Goal: Task Accomplishment & Management: Manage account settings

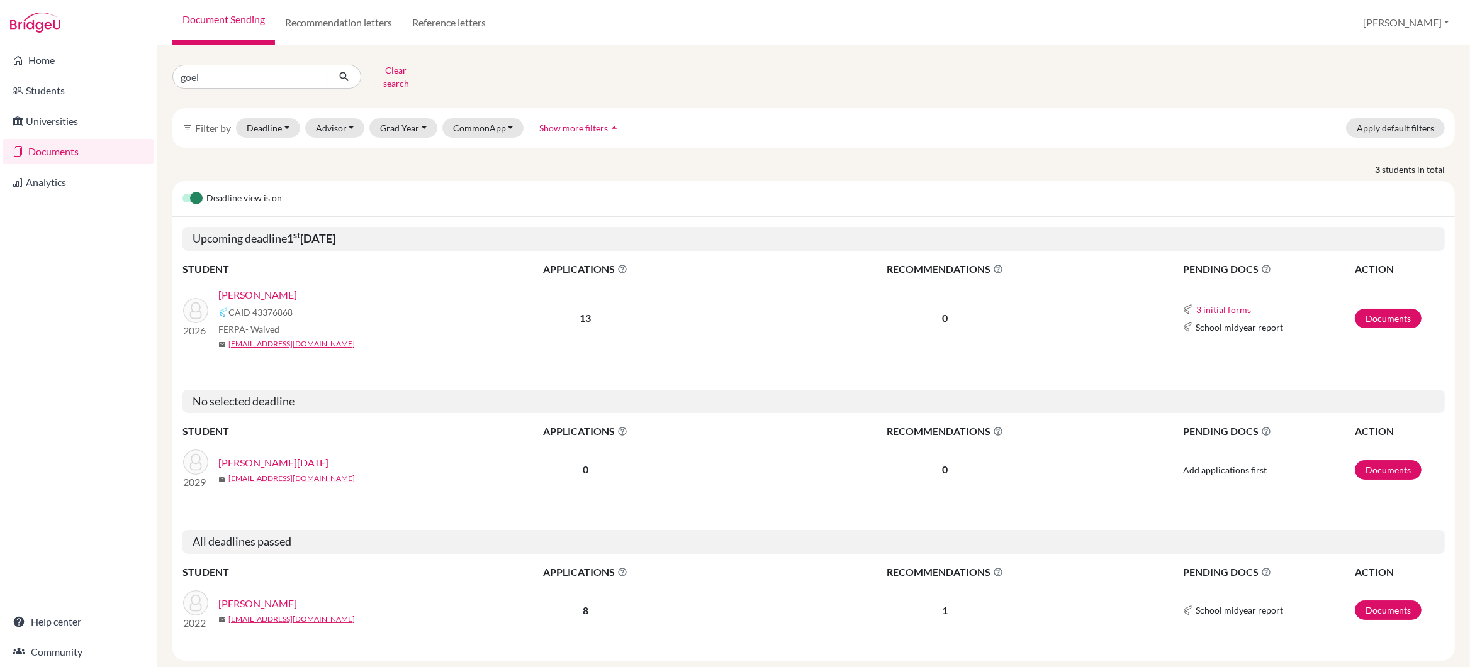
click at [271, 287] on link "[PERSON_NAME]" at bounding box center [257, 294] width 79 height 15
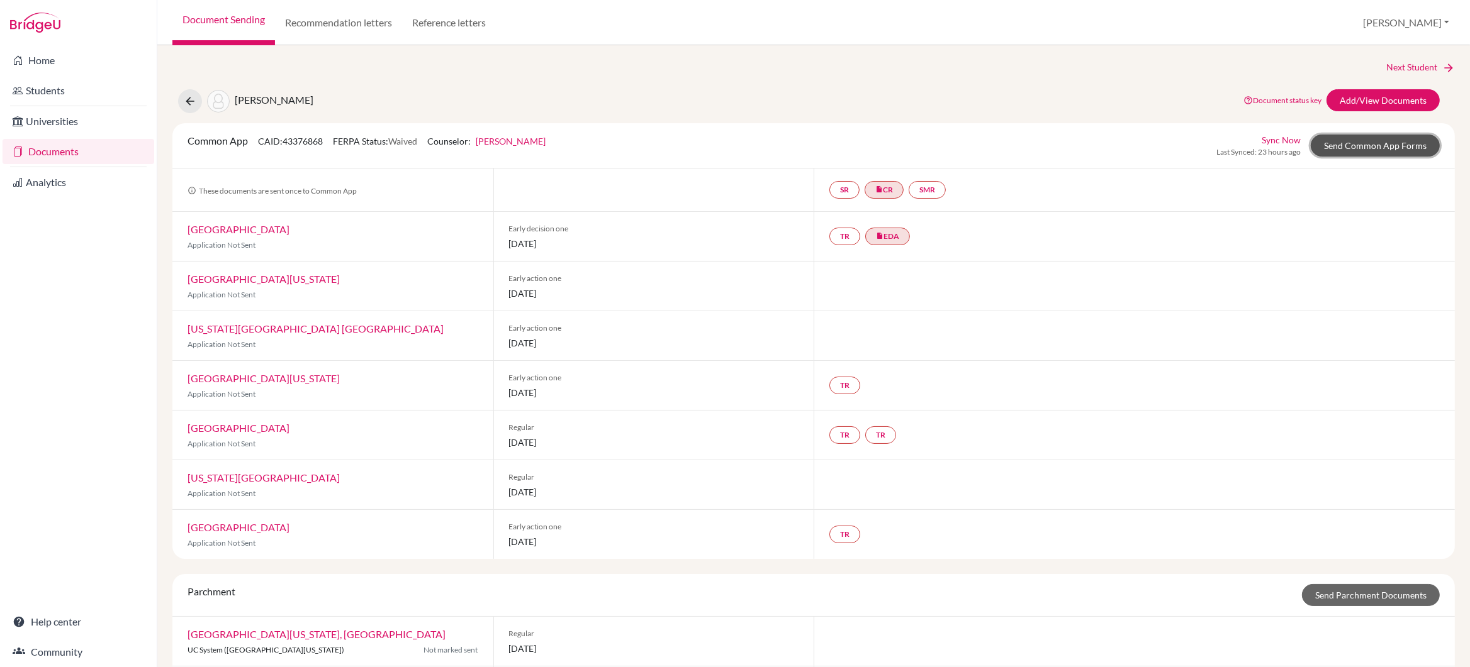
click at [1388, 146] on link "Send Common App Forms" at bounding box center [1374, 146] width 129 height 22
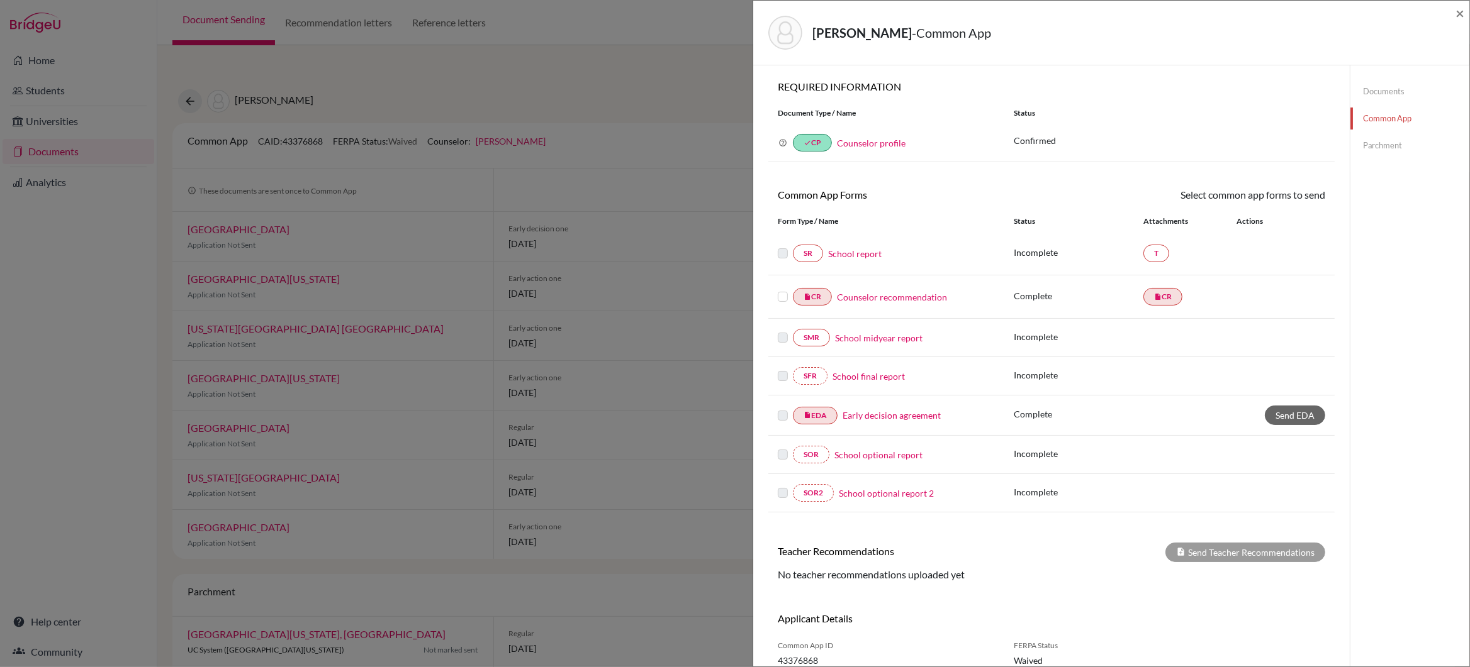
click at [857, 256] on link "School report" at bounding box center [854, 253] width 53 height 13
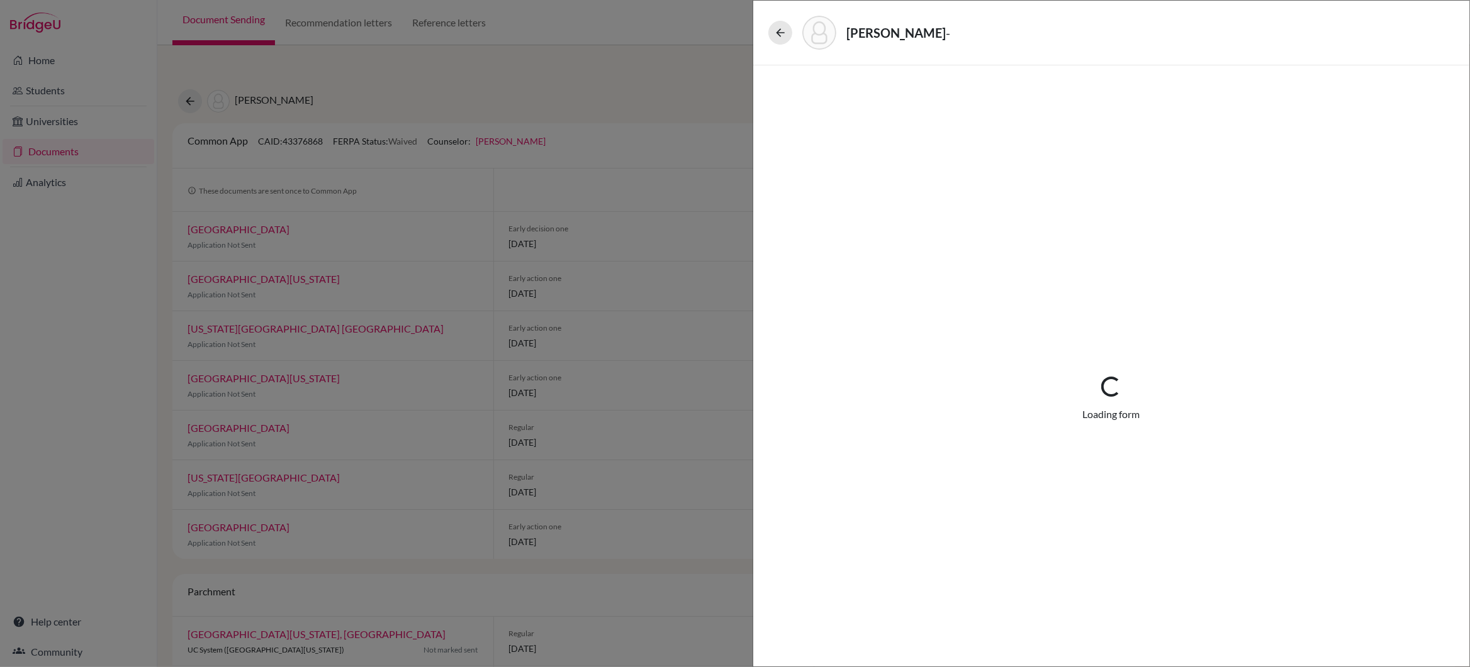
select select "4"
select select "672593"
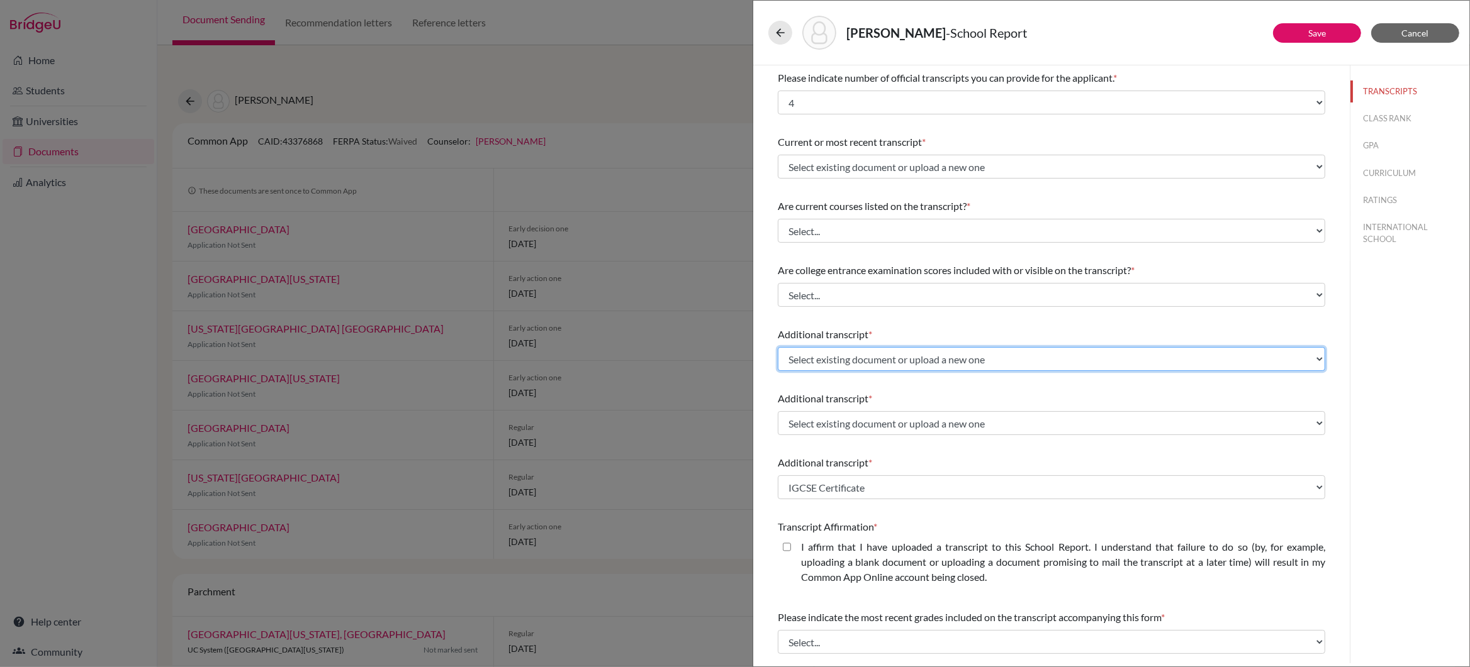
click at [1316, 359] on select "Select existing document or upload a new one IGCSE Certificate Upload New File" at bounding box center [1051, 359] width 547 height 24
select select "Upload New File"
click at [778, 347] on select "Select existing document or upload a new one IGCSE Certificate Upload New File" at bounding box center [1051, 359] width 547 height 24
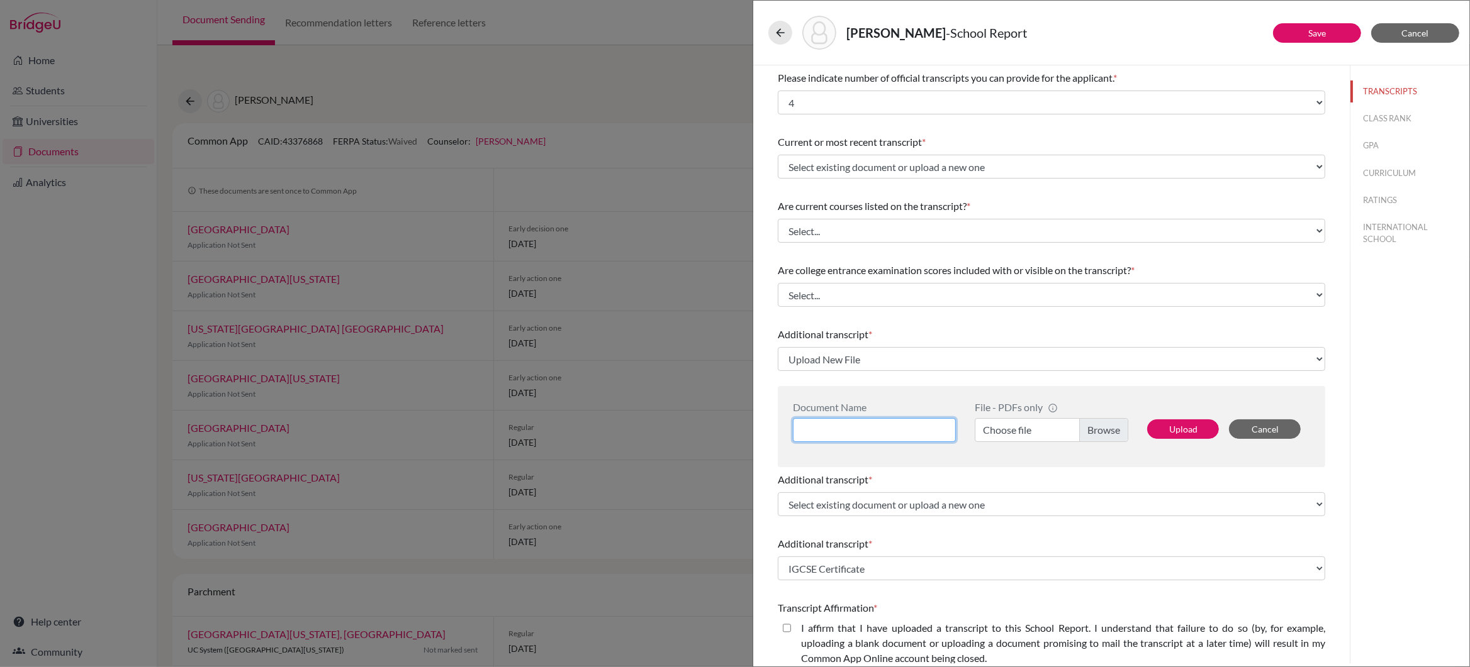
click at [852, 428] on input at bounding box center [874, 430] width 163 height 24
type input "IB Diploma Predicted Grades"
click at [1105, 434] on label "Choose file" at bounding box center [1050, 430] width 153 height 24
click at [1105, 434] on input "Choose file" at bounding box center [1050, 430] width 153 height 24
click at [1190, 430] on button "Upload" at bounding box center [1183, 430] width 72 height 20
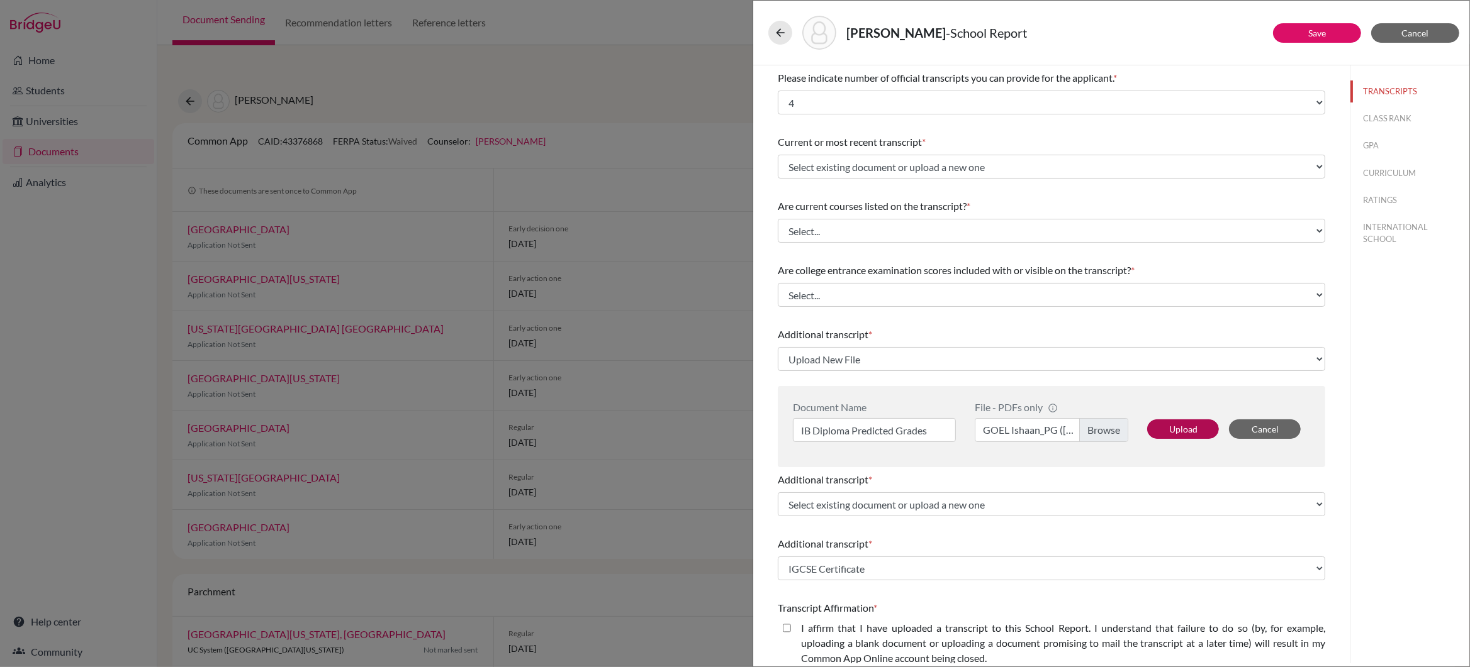
select select "674594"
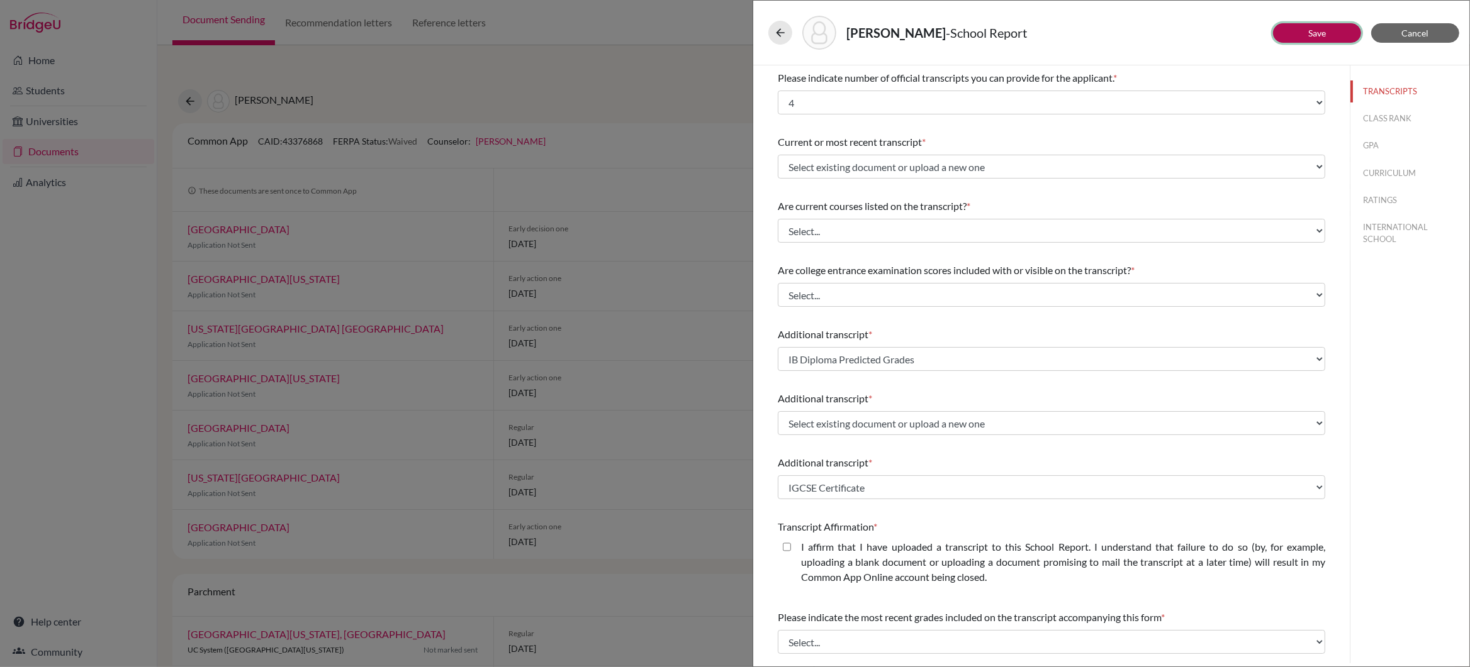
click at [1320, 35] on link "Save" at bounding box center [1317, 33] width 18 height 11
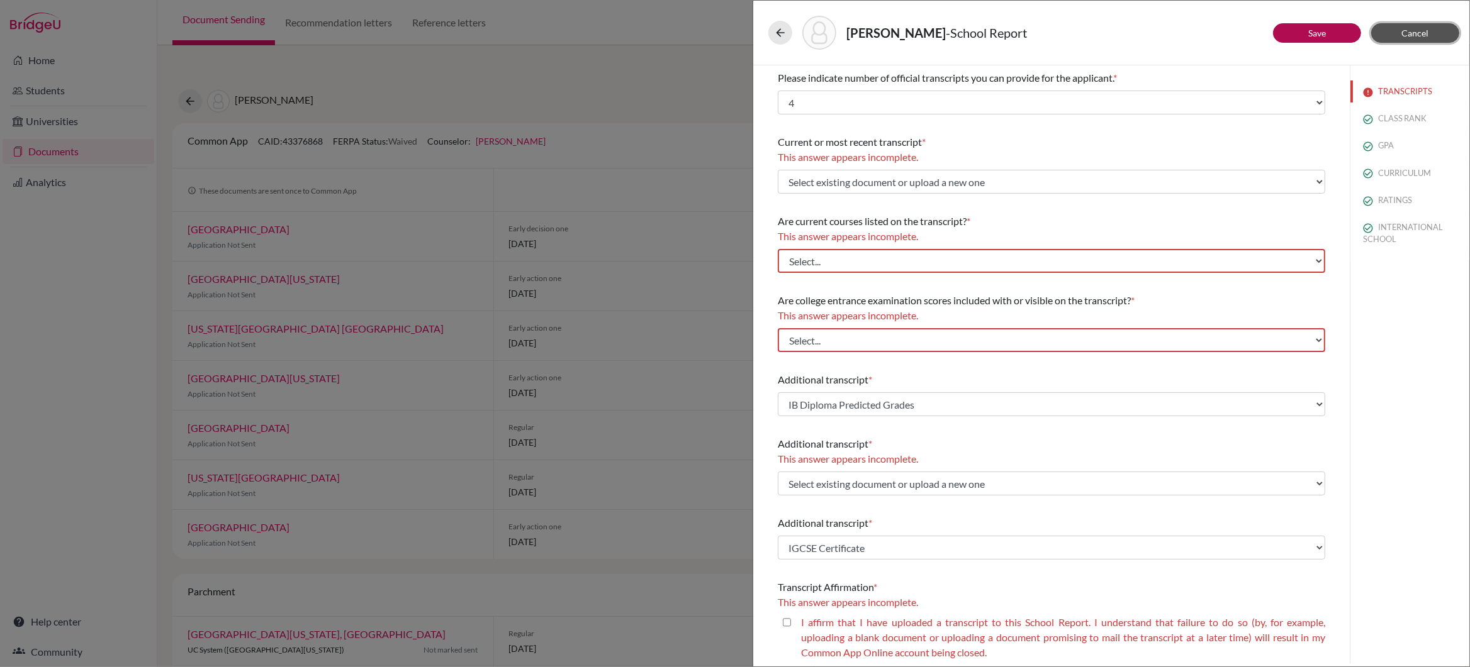
click at [1393, 30] on button "Cancel" at bounding box center [1415, 33] width 88 height 20
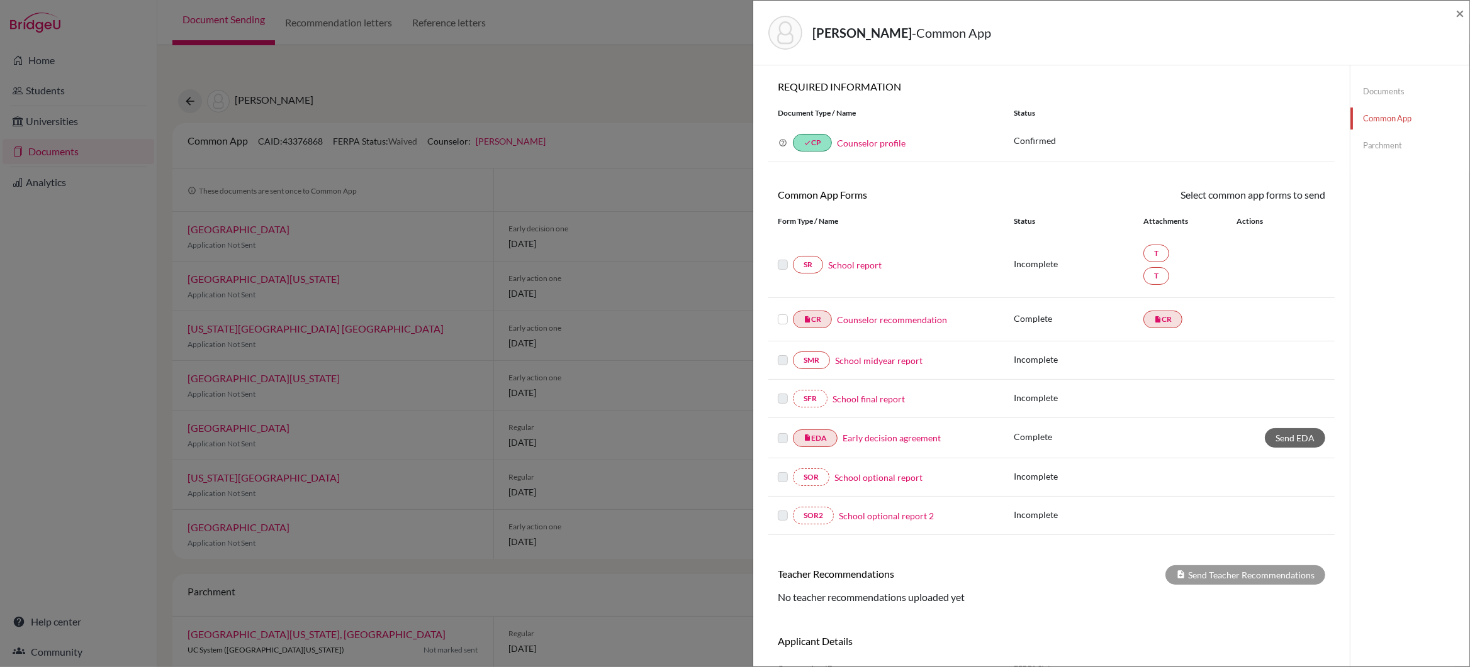
scroll to position [77, 0]
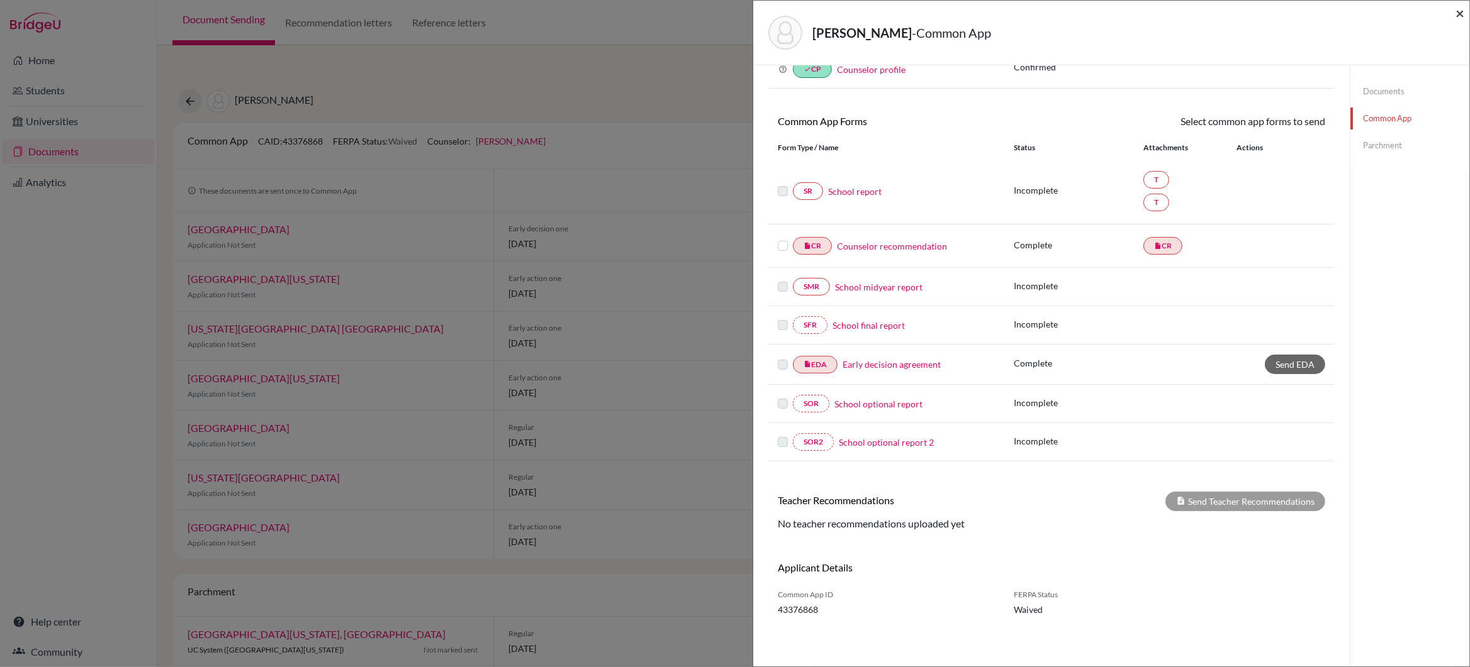
click at [1458, 13] on span "×" at bounding box center [1459, 13] width 9 height 18
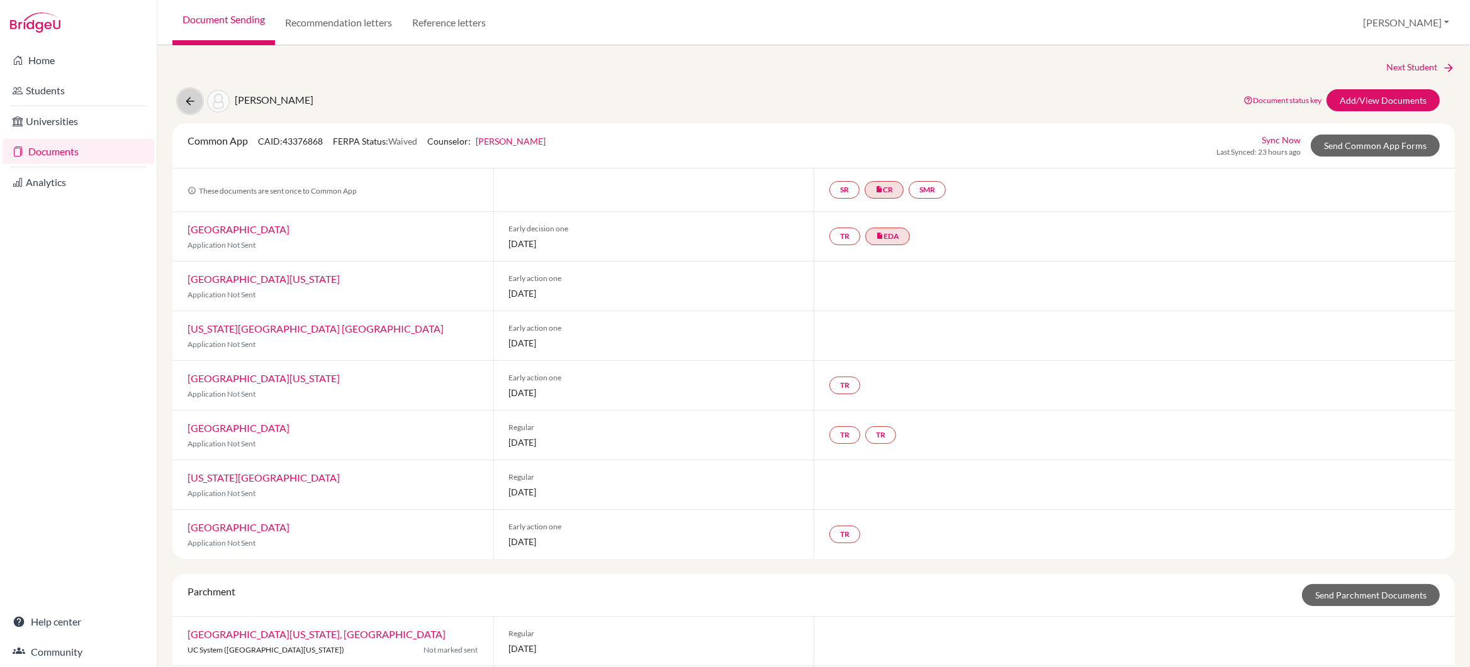
click at [193, 101] on icon at bounding box center [190, 101] width 13 height 13
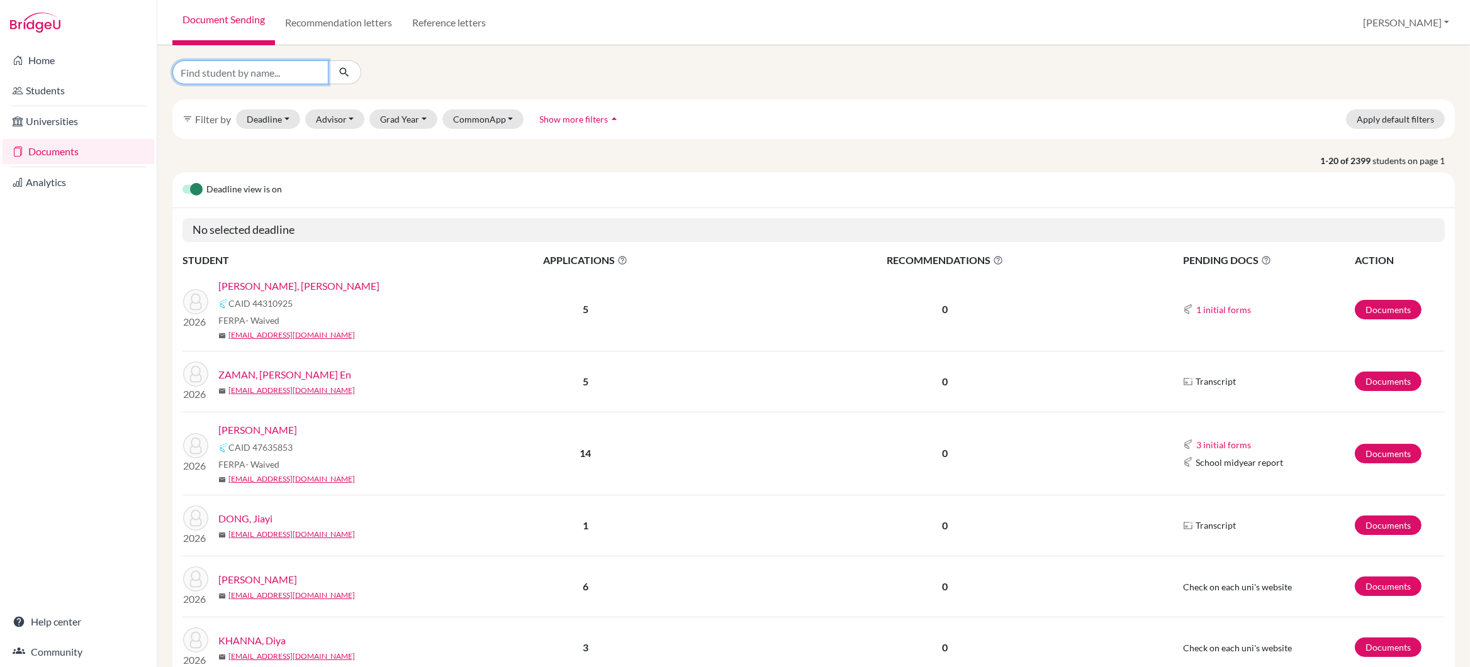
click at [255, 73] on input "Find student by name..." at bounding box center [250, 72] width 156 height 24
type input "Charvi"
click at [345, 73] on icon "submit" at bounding box center [344, 72] width 13 height 13
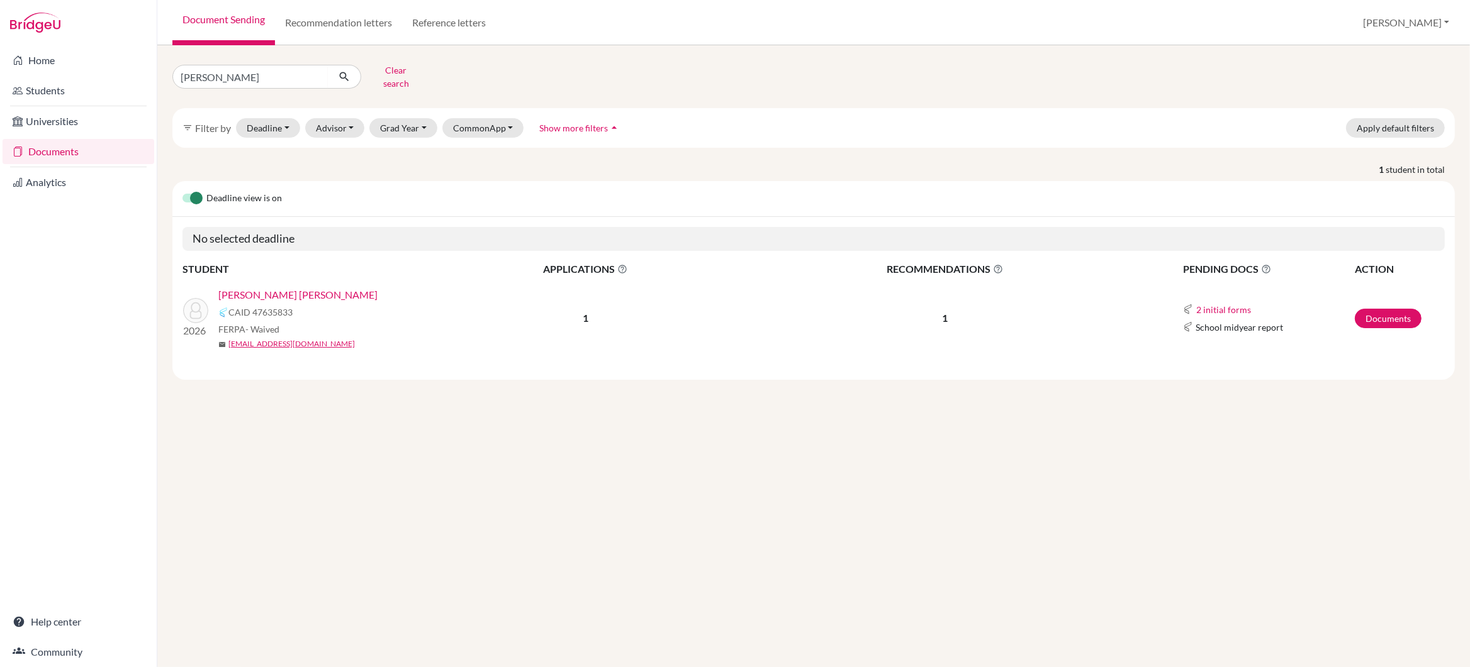
click at [295, 287] on link "PITAMBARE, Charvi Avadhoot" at bounding box center [297, 294] width 159 height 15
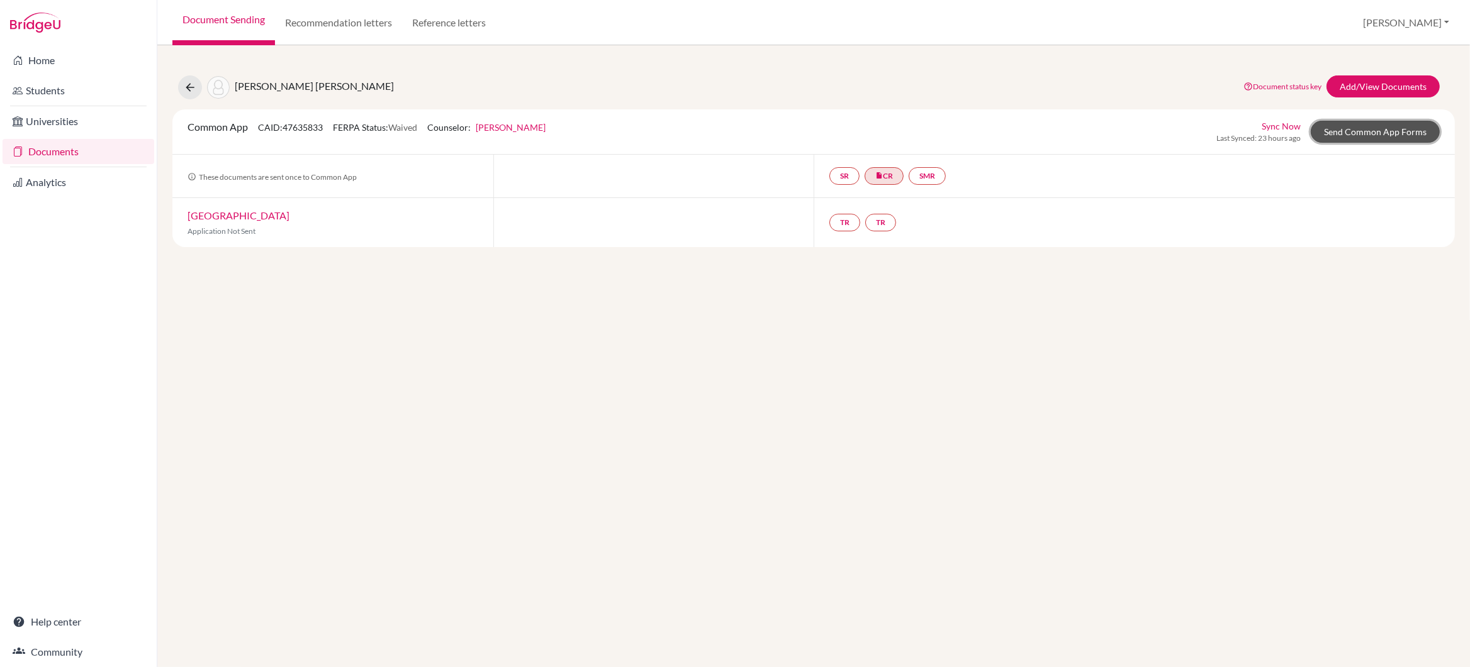
click at [1335, 131] on link "Send Common App Forms" at bounding box center [1374, 132] width 129 height 22
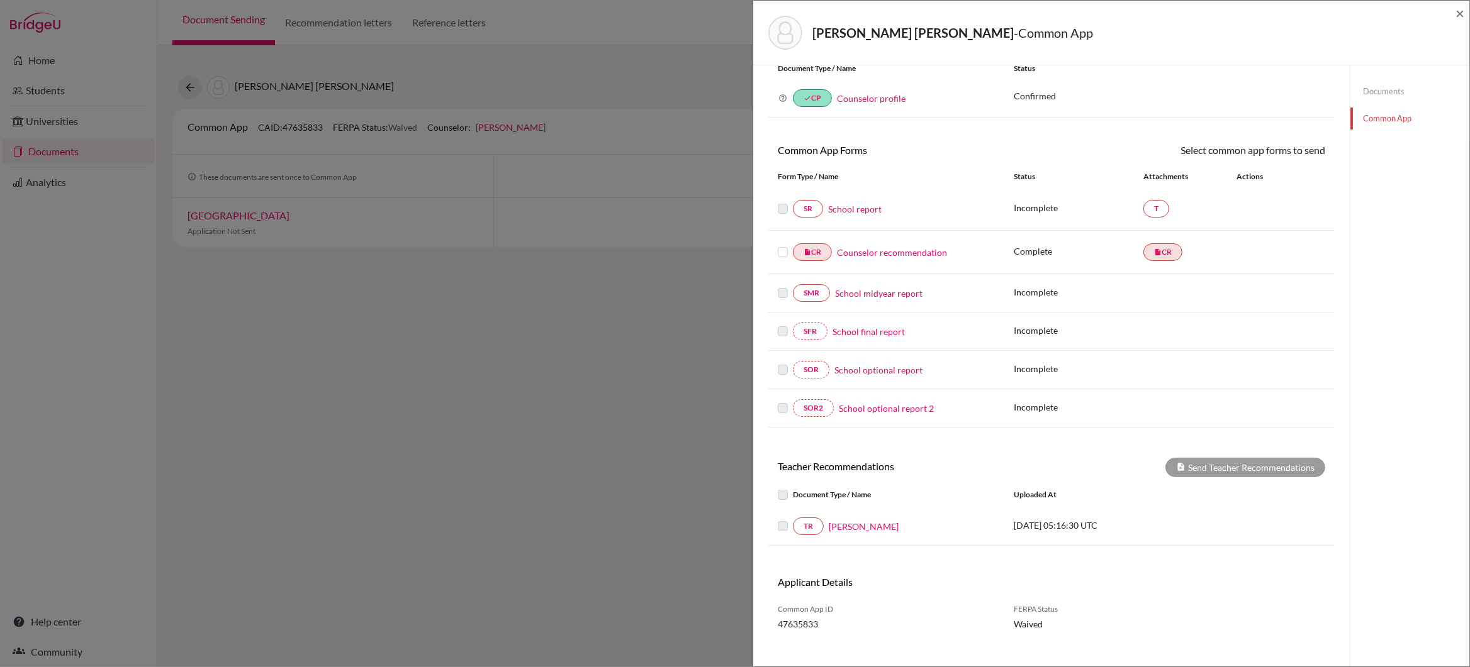
scroll to position [62, 0]
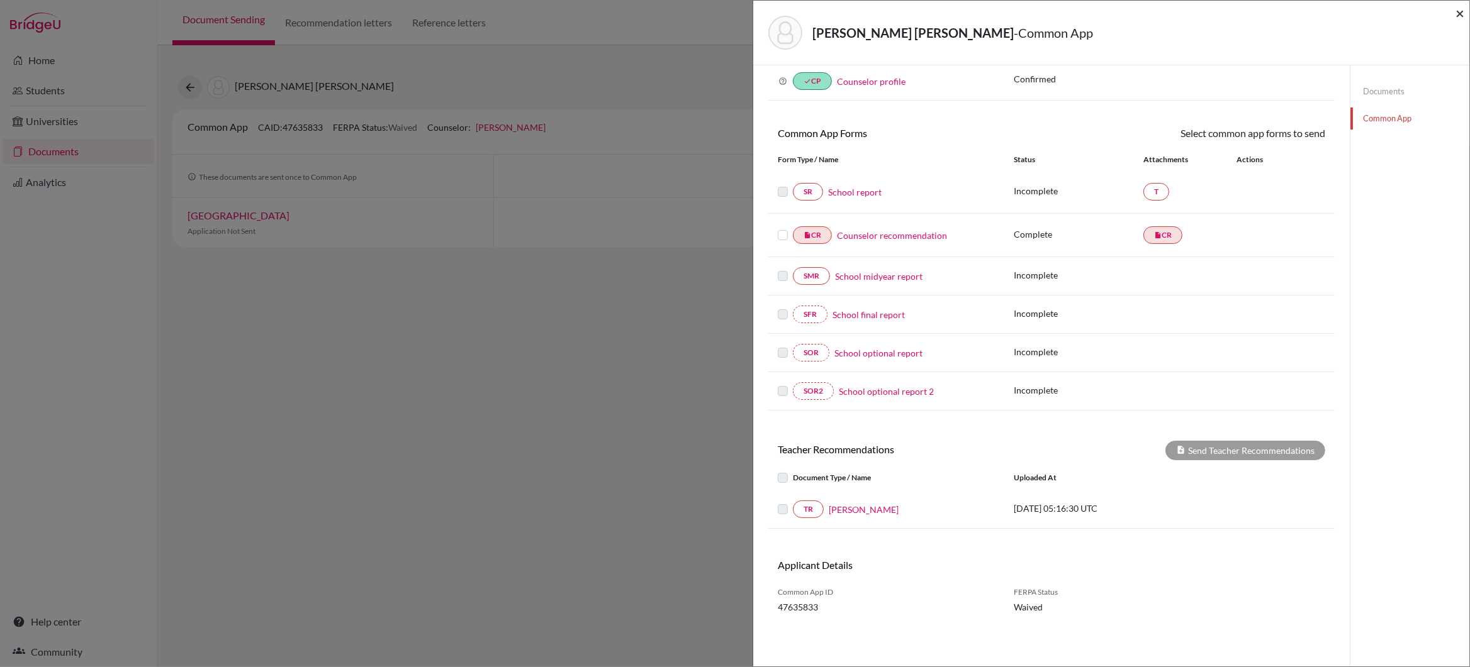
click at [1461, 13] on span "×" at bounding box center [1459, 13] width 9 height 18
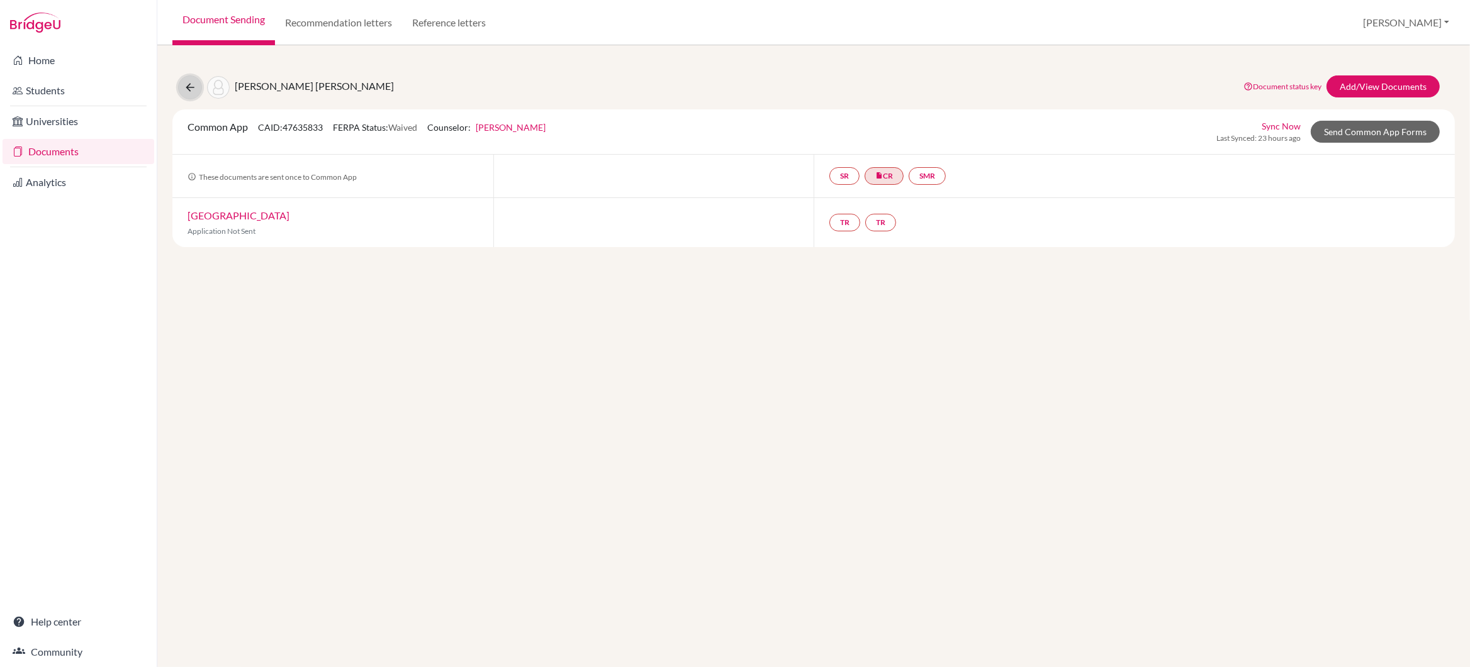
click at [189, 89] on icon at bounding box center [190, 87] width 13 height 13
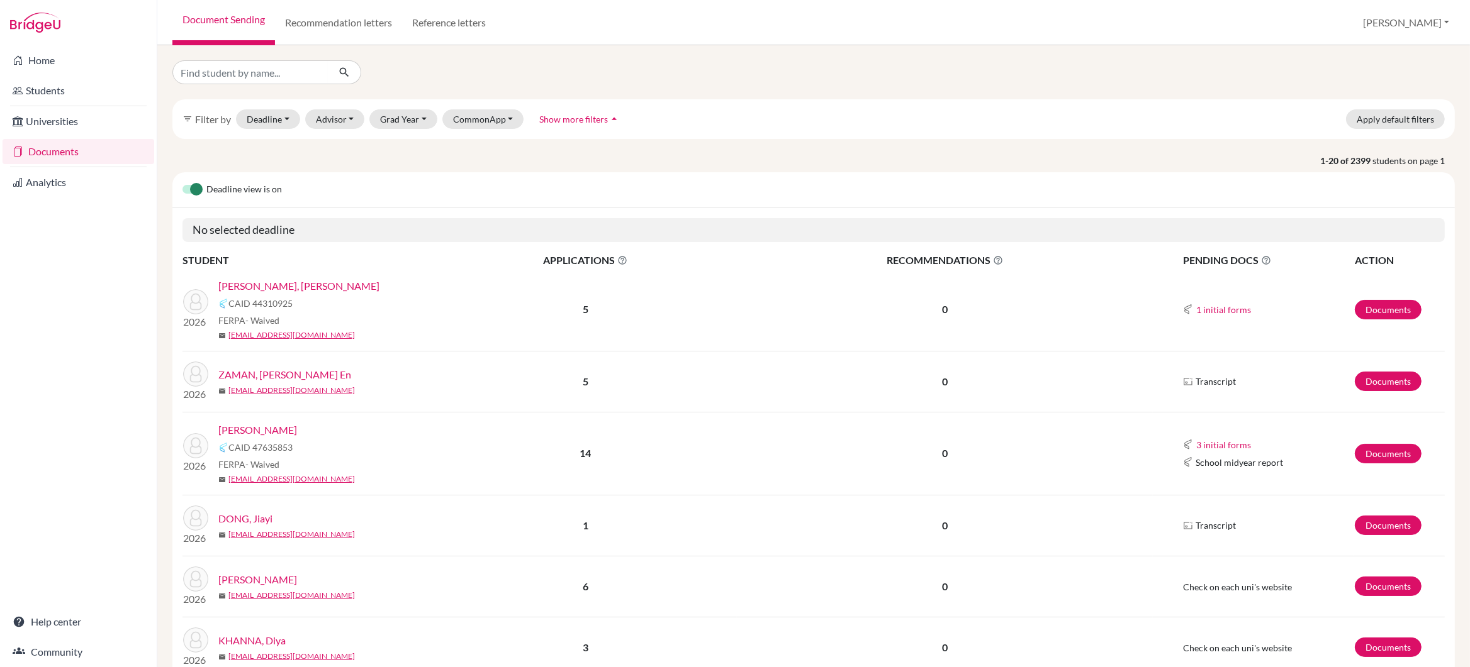
click at [55, 91] on link "Students" at bounding box center [79, 90] width 152 height 25
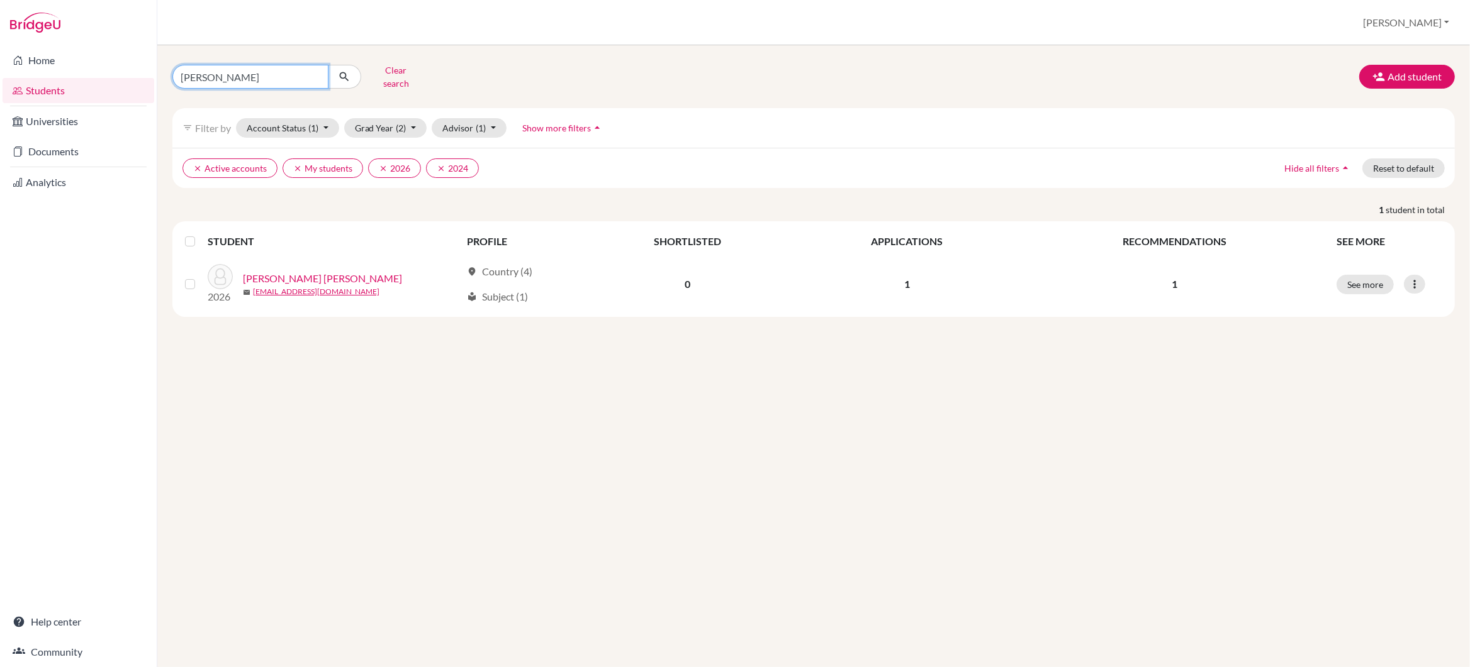
click at [224, 74] on input "Charvi" at bounding box center [250, 77] width 156 height 24
type input "C"
type input "Goel"
click at [342, 73] on icon "submit" at bounding box center [344, 76] width 13 height 13
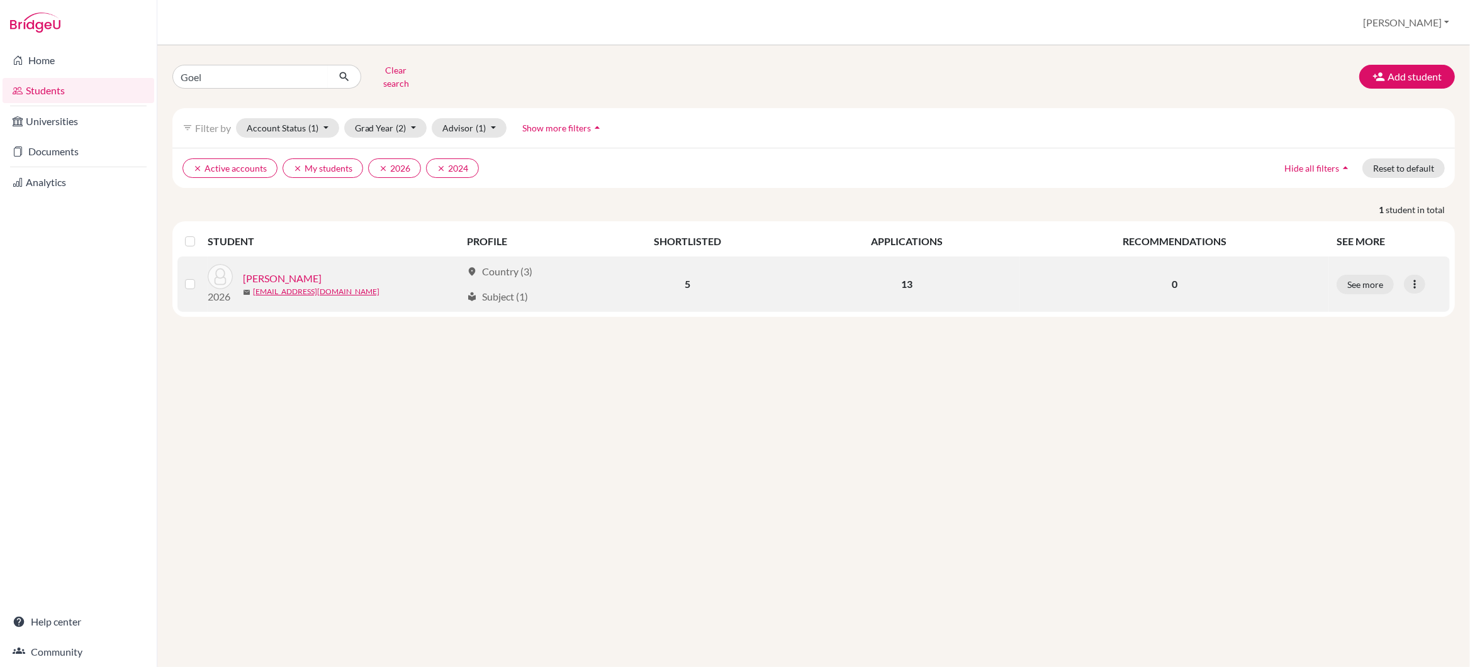
click at [279, 271] on link "[PERSON_NAME]" at bounding box center [282, 278] width 79 height 15
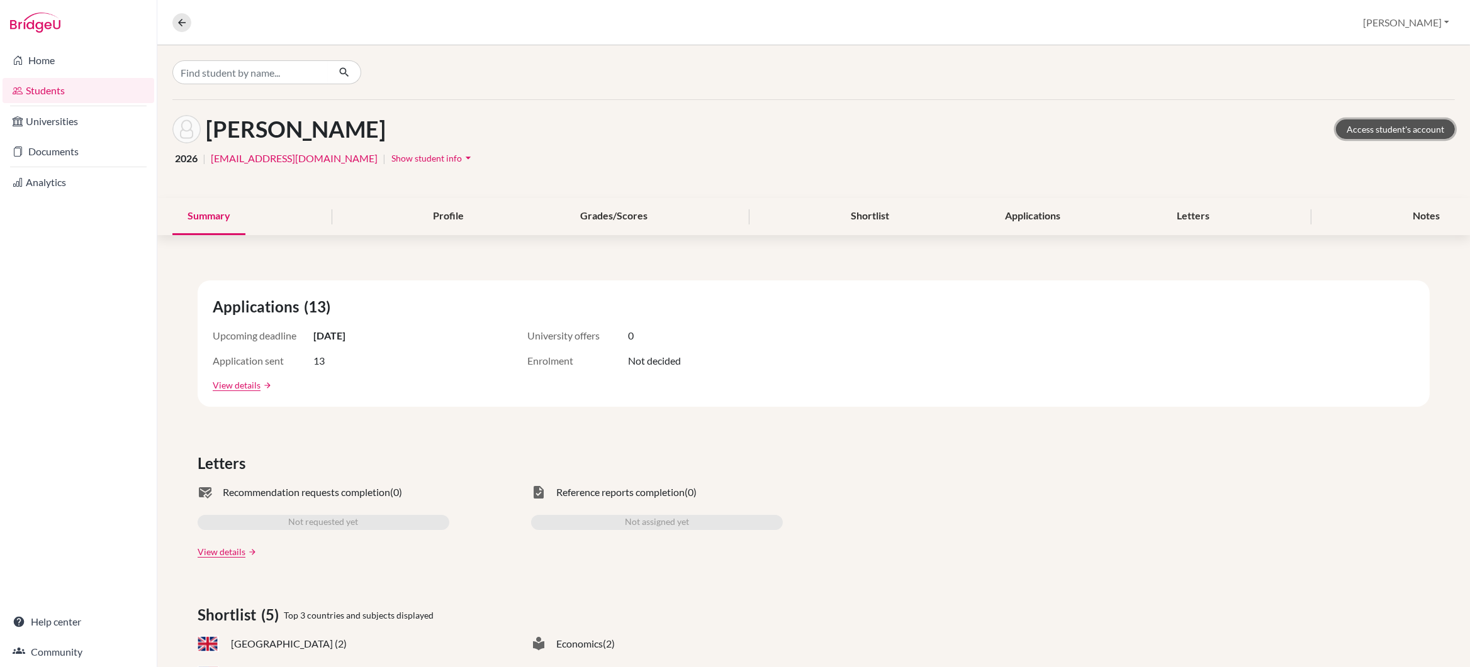
click at [1389, 126] on link "Access student's account" at bounding box center [1395, 130] width 119 height 20
click at [42, 147] on link "Documents" at bounding box center [79, 151] width 152 height 25
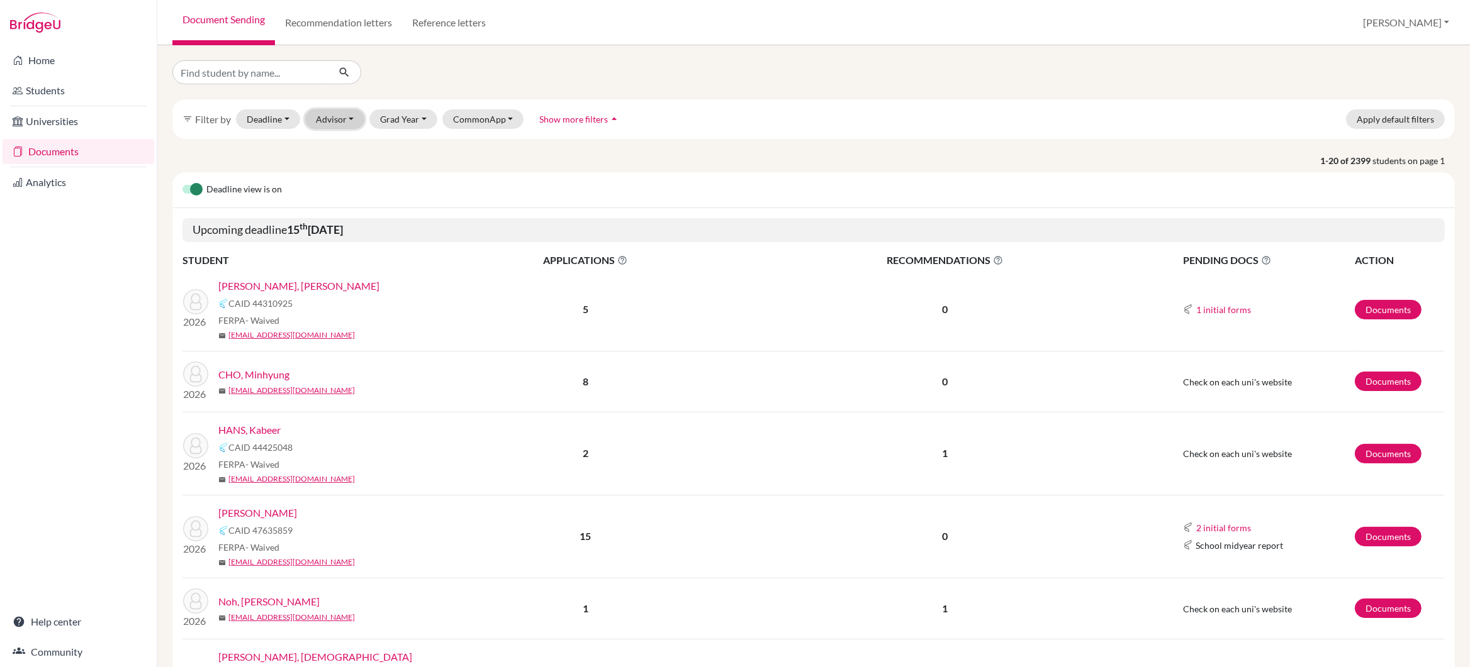
click at [332, 121] on button "Advisor" at bounding box center [335, 119] width 60 height 20
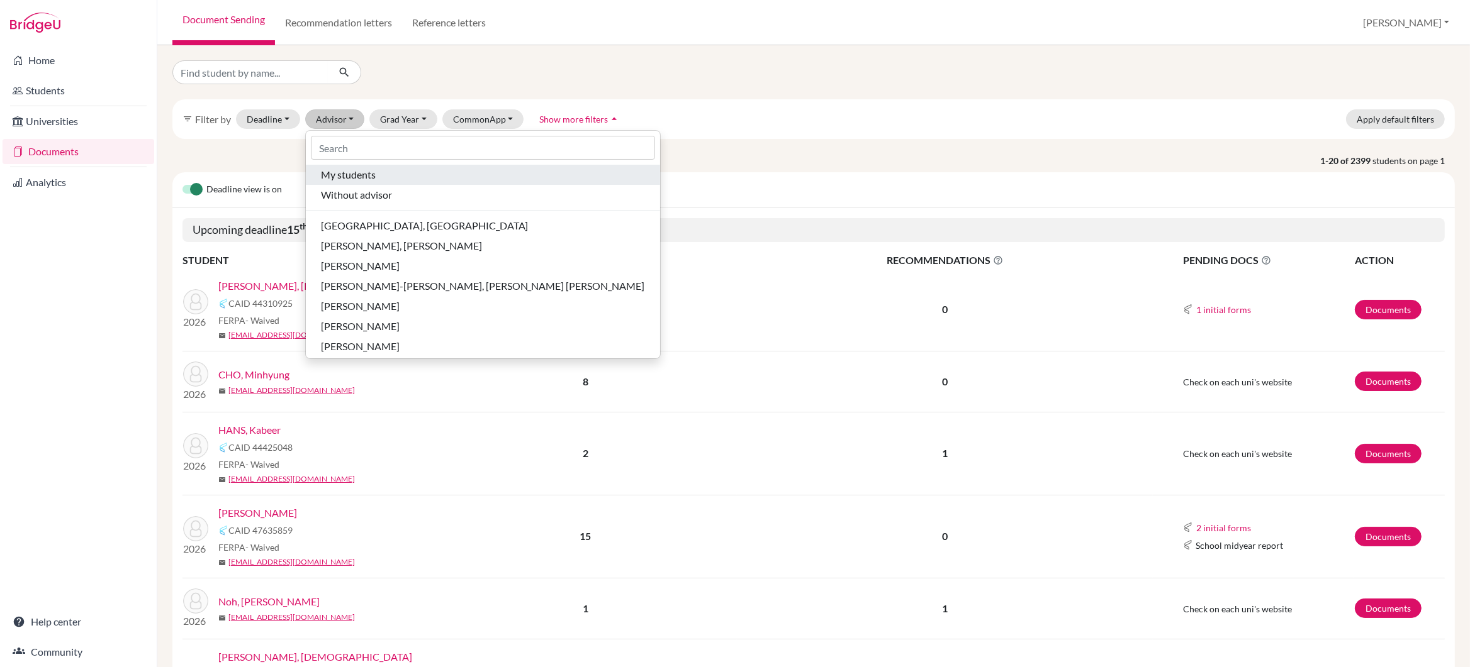
click at [340, 170] on span "My students" at bounding box center [348, 174] width 55 height 15
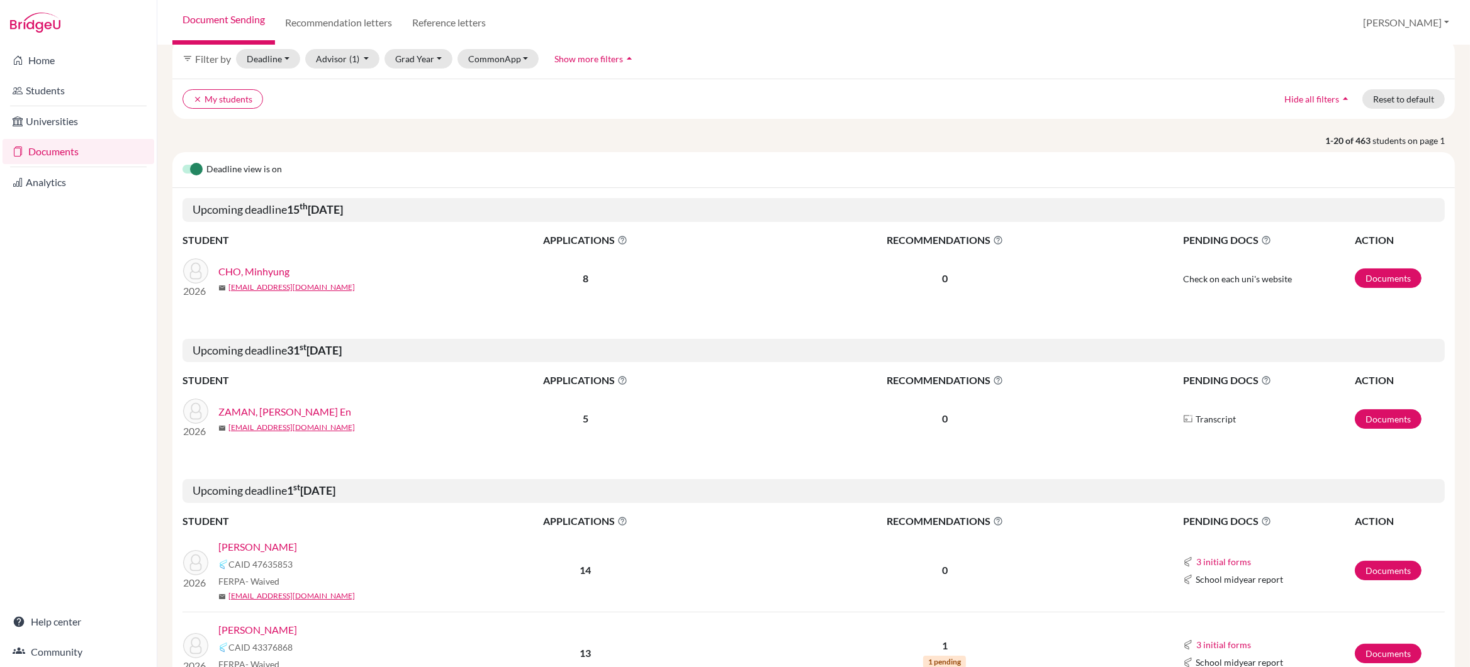
scroll to position [73, 0]
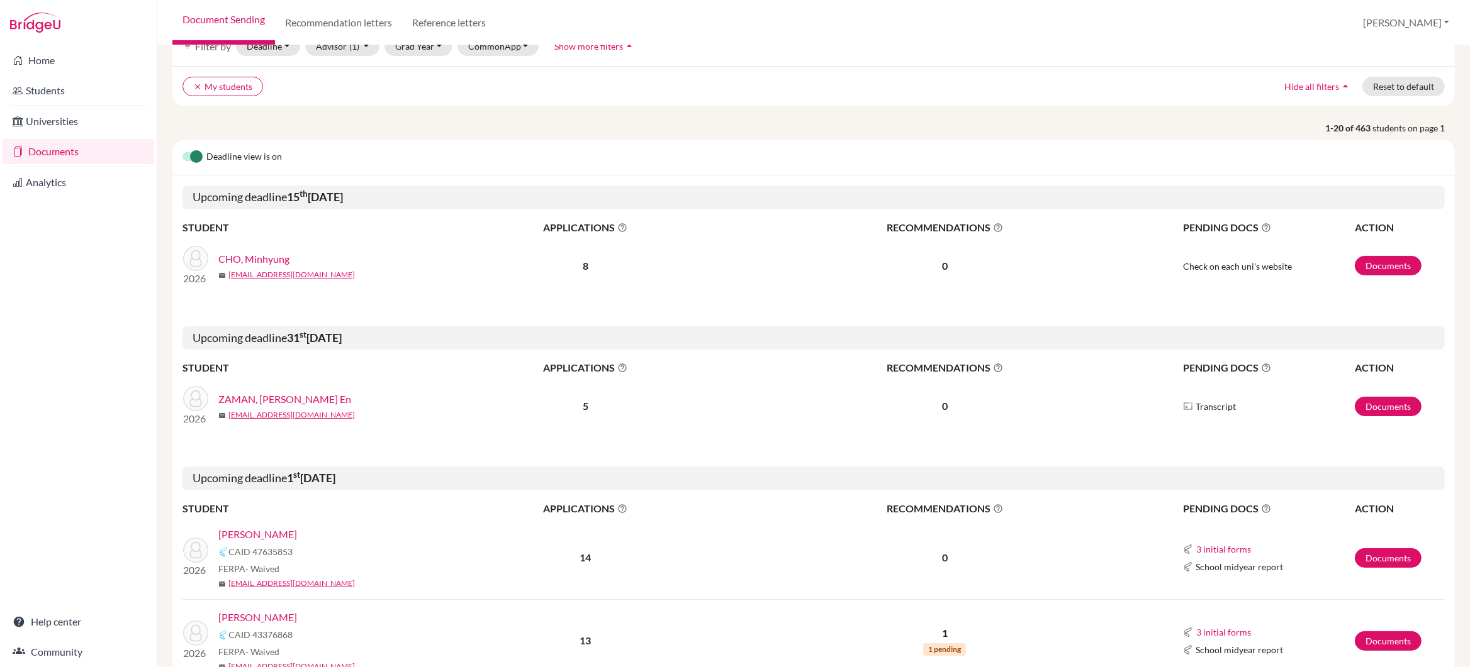
click at [263, 261] on link "CHO, Minhyung" at bounding box center [253, 259] width 71 height 15
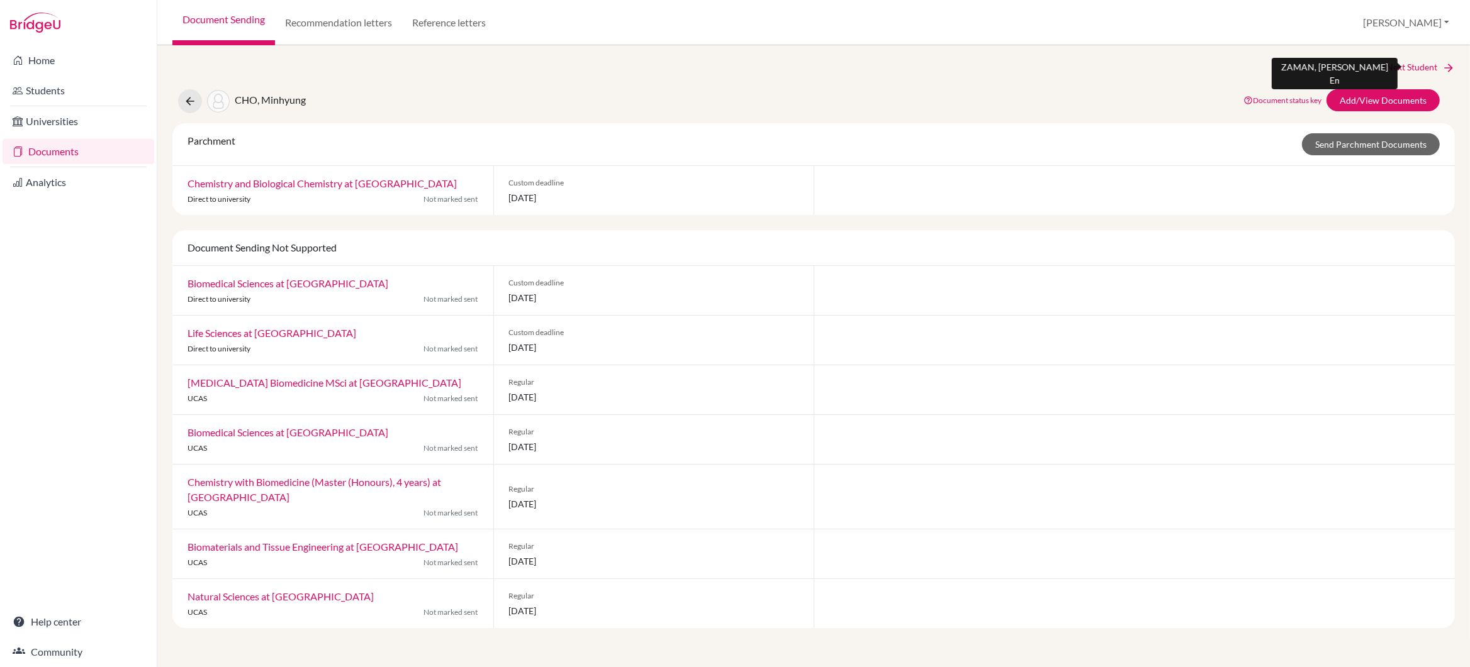
click at [1401, 69] on link "Next Student" at bounding box center [1420, 67] width 69 height 14
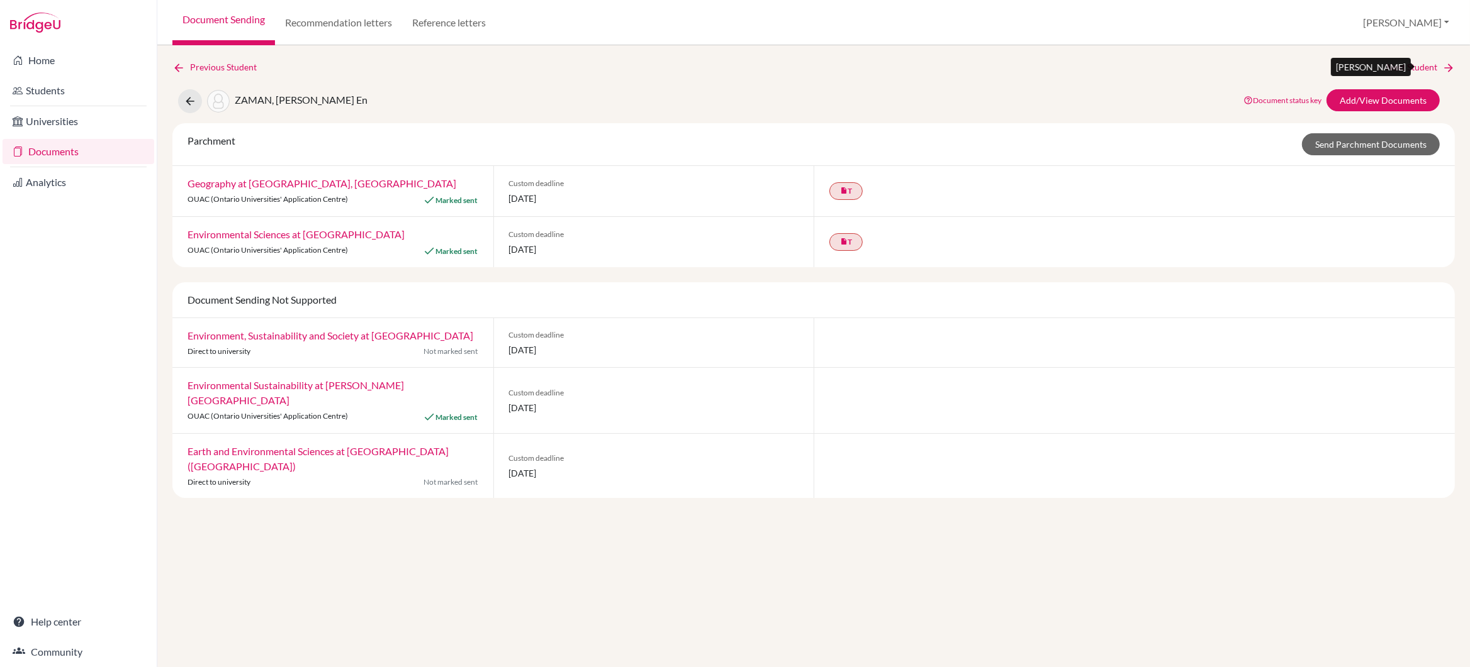
click at [1401, 69] on link "Next Student" at bounding box center [1420, 67] width 69 height 14
